Goal: Task Accomplishment & Management: Manage account settings

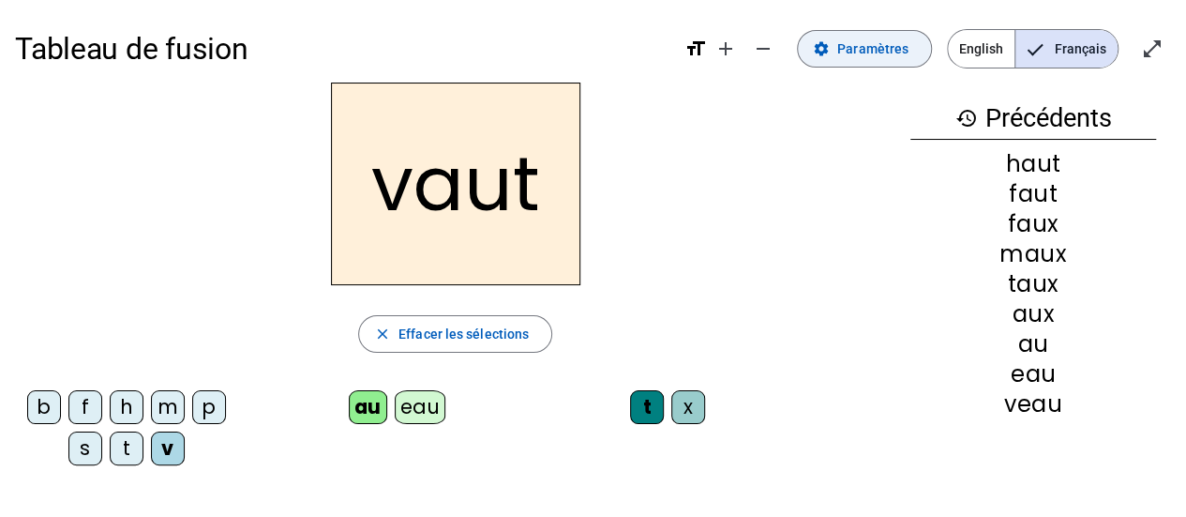
click at [863, 48] on span "Paramètres" at bounding box center [872, 48] width 71 height 22
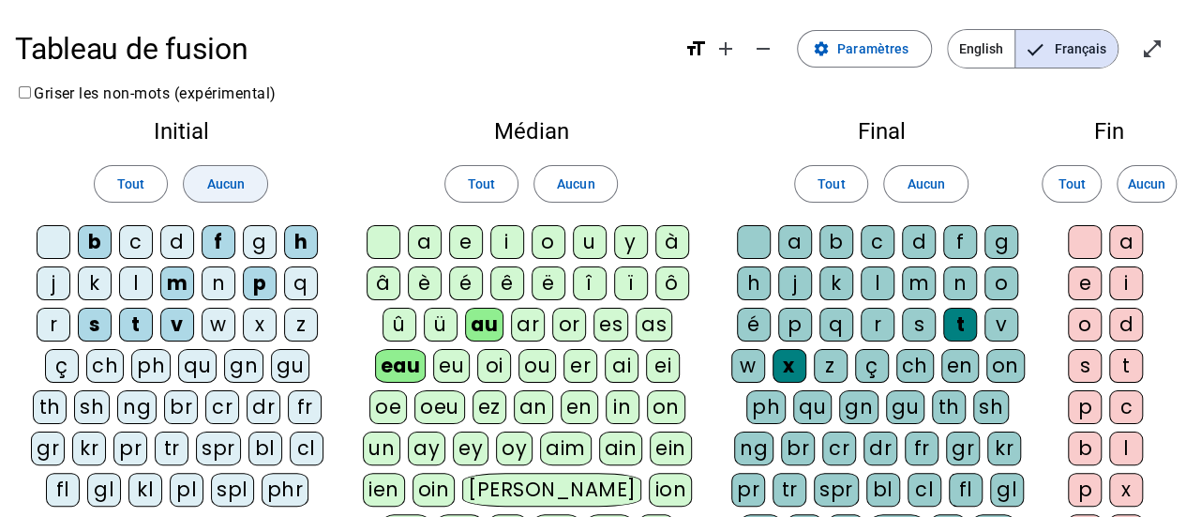
click at [225, 194] on span "Aucun" at bounding box center [224, 183] width 37 height 22
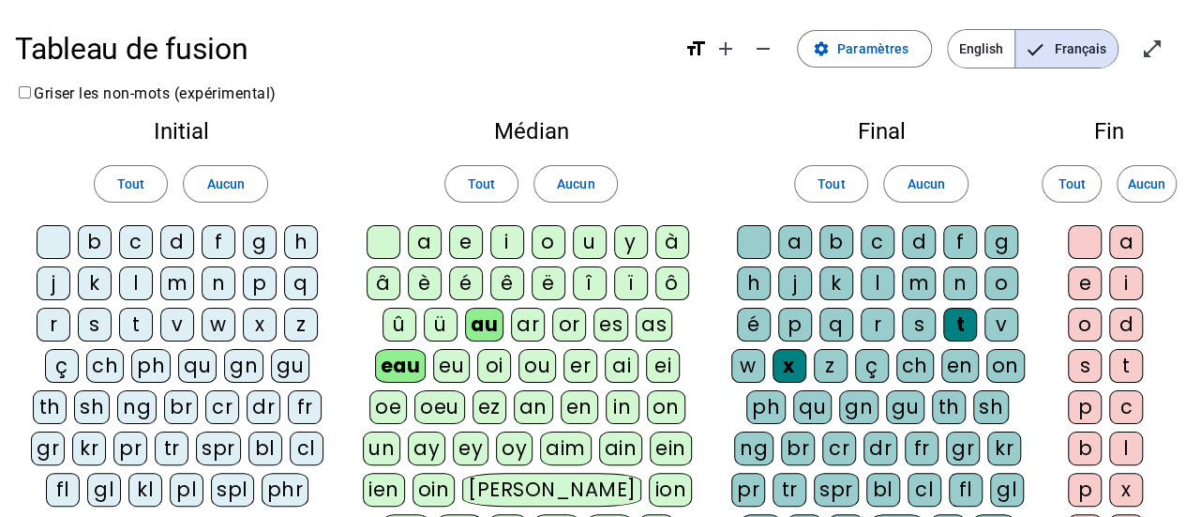
click at [93, 244] on div "b" at bounding box center [95, 242] width 34 height 34
click at [140, 244] on div "c" at bounding box center [136, 242] width 34 height 34
click at [58, 243] on div at bounding box center [54, 242] width 34 height 34
click at [137, 323] on div "t" at bounding box center [136, 324] width 34 height 34
click at [225, 244] on div "f" at bounding box center [219, 242] width 34 height 34
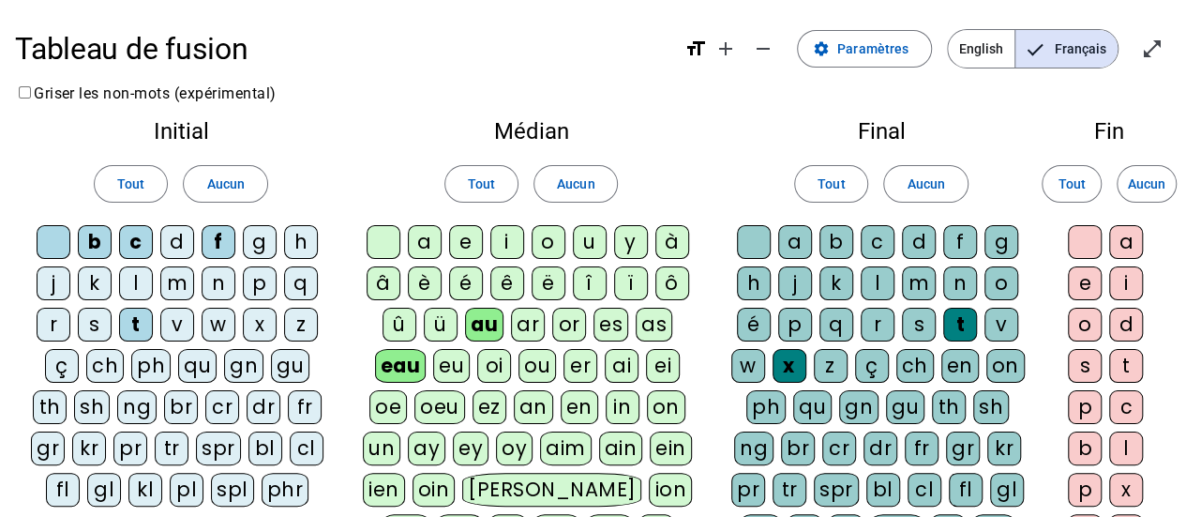
click at [56, 284] on div "j" at bounding box center [54, 283] width 34 height 34
click at [254, 292] on div "p" at bounding box center [260, 283] width 34 height 34
click at [527, 367] on div "ou" at bounding box center [536, 366] width 37 height 34
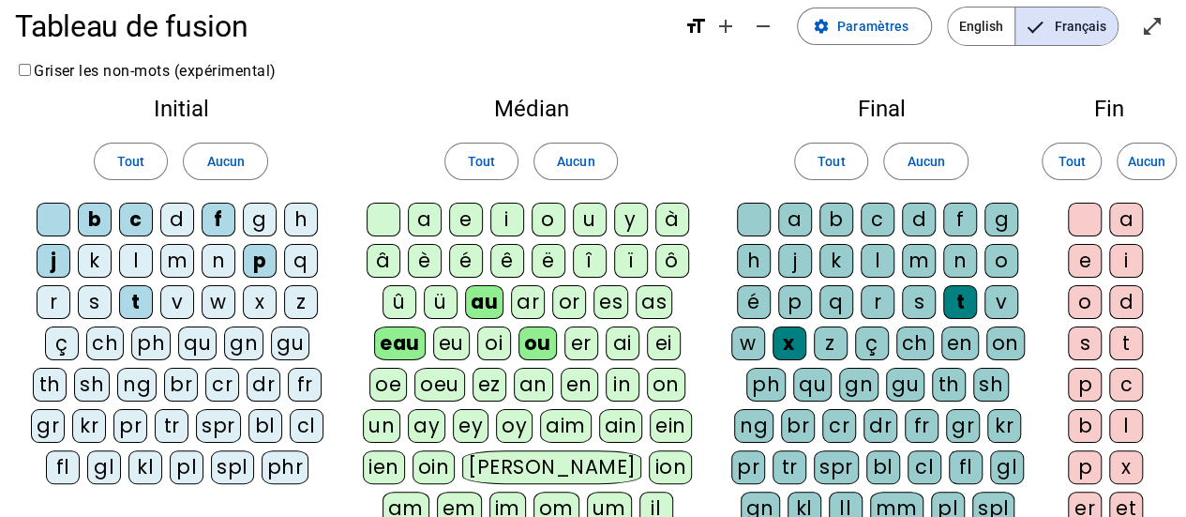
scroll to position [23, 0]
click at [554, 164] on span at bounding box center [575, 160] width 82 height 45
click at [545, 336] on div "ou" at bounding box center [536, 342] width 37 height 34
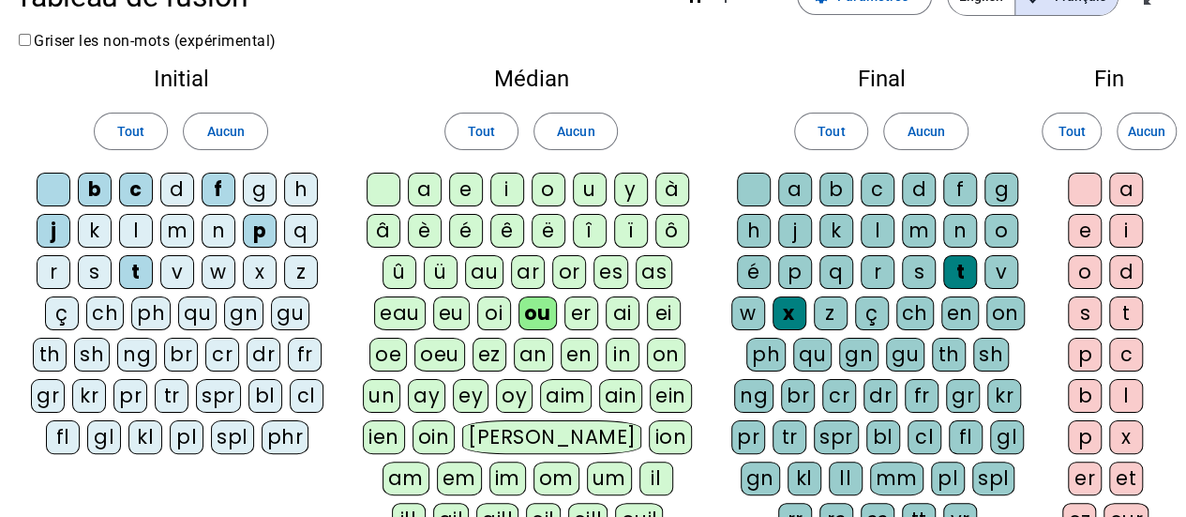
scroll to position [53, 0]
click at [930, 127] on span "Aucun" at bounding box center [925, 130] width 37 height 22
click at [883, 260] on div "r" at bounding box center [878, 271] width 34 height 34
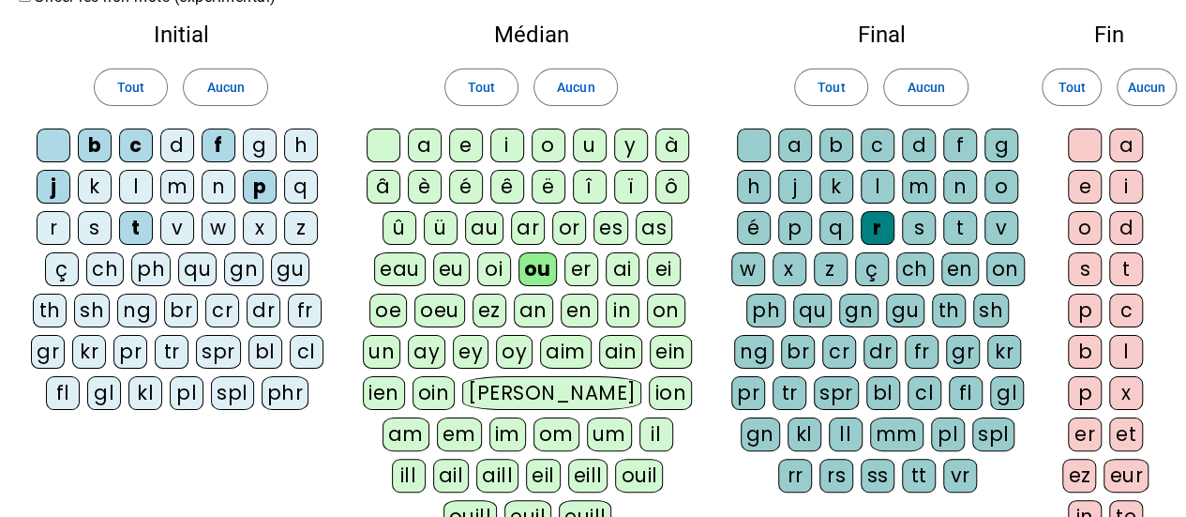
scroll to position [95, 0]
